Goal: Check status

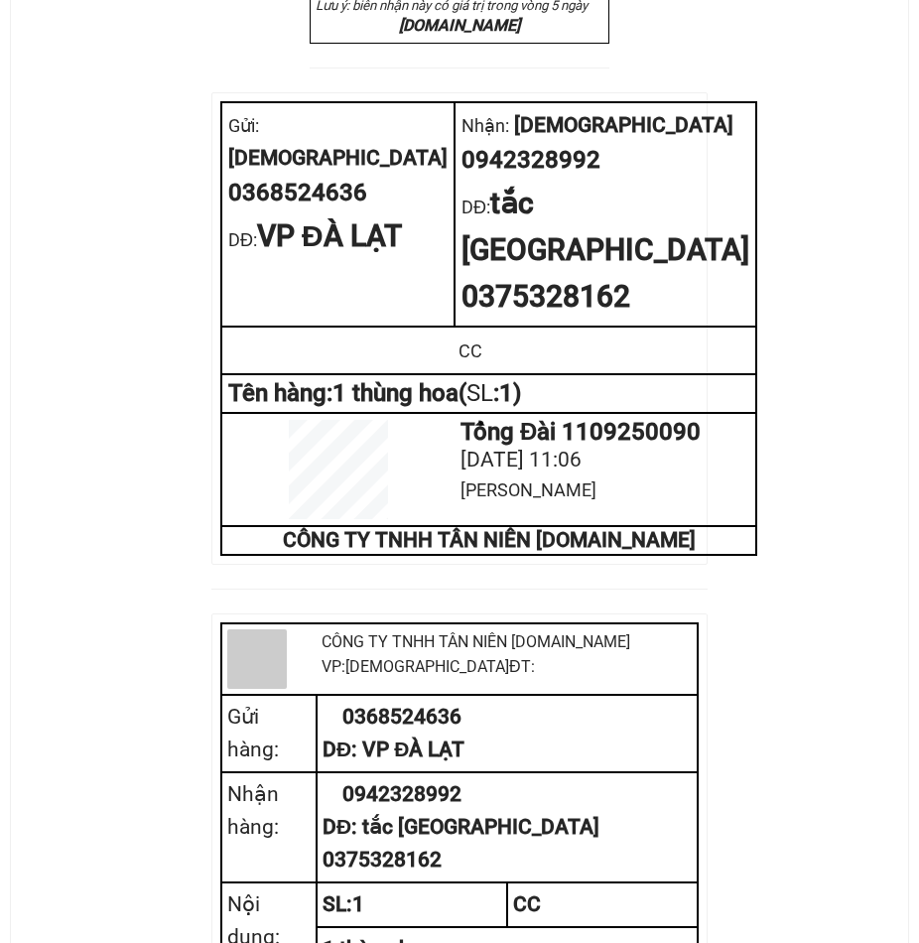
scroll to position [794, 0]
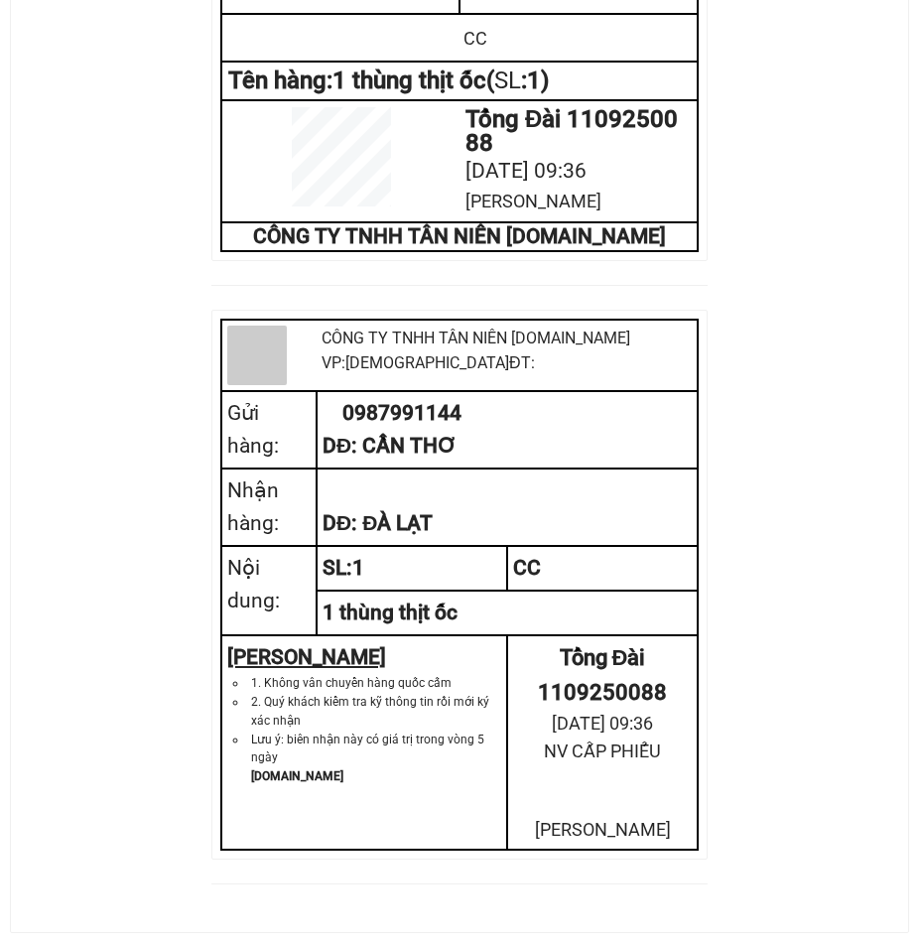
scroll to position [1177, 0]
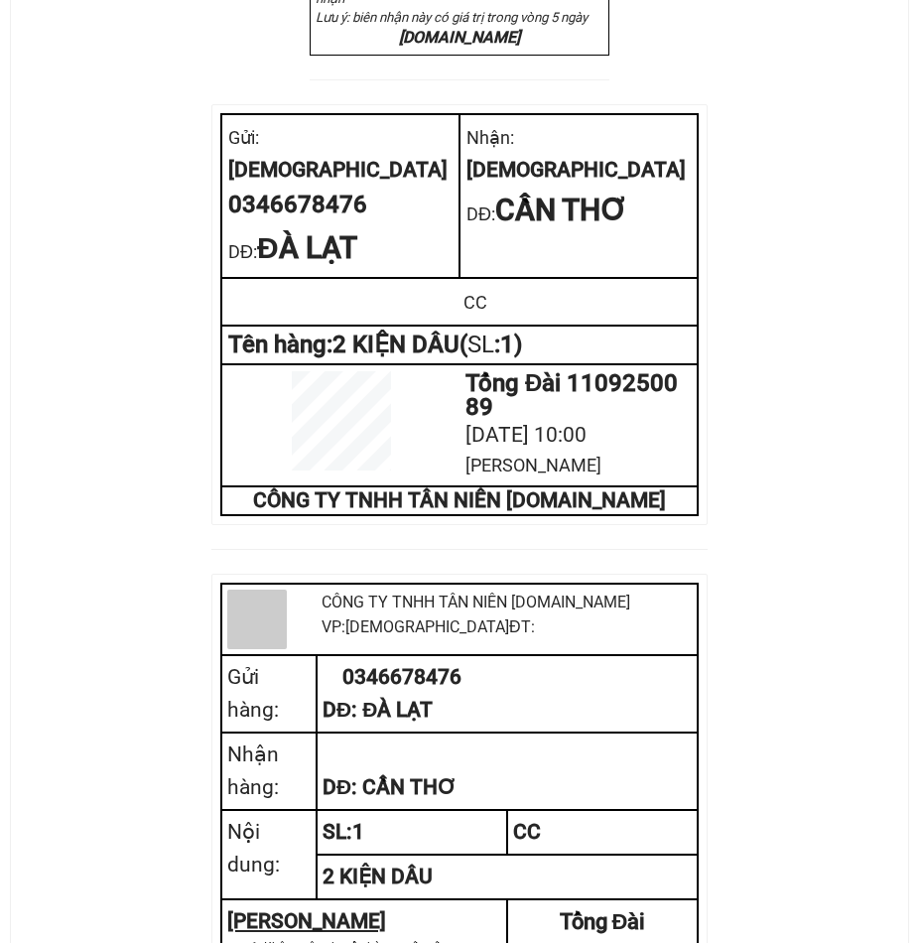
scroll to position [858, 0]
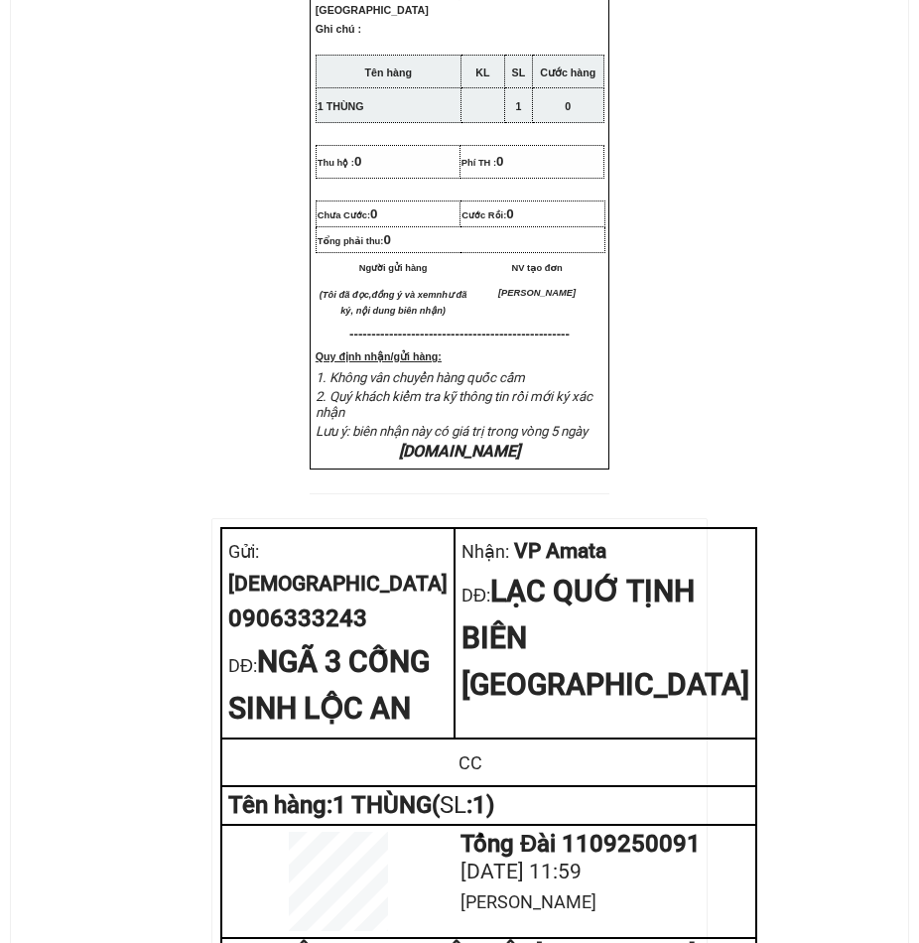
scroll to position [893, 0]
